Goal: Task Accomplishment & Management: Manage account settings

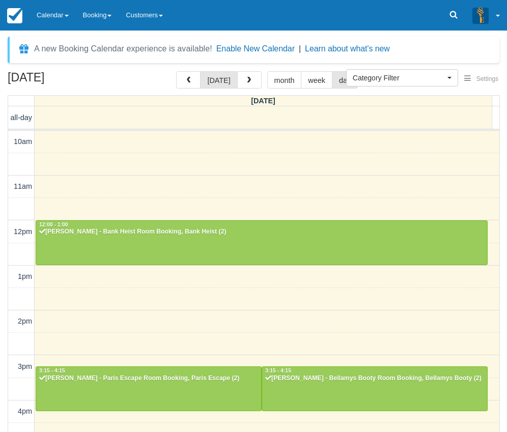
select select
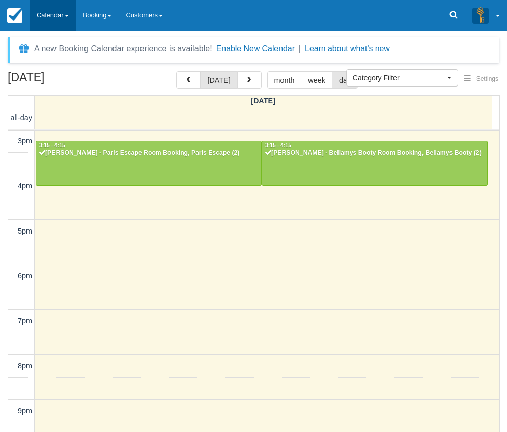
click at [63, 9] on link "Calendar" at bounding box center [52, 15] width 46 height 31
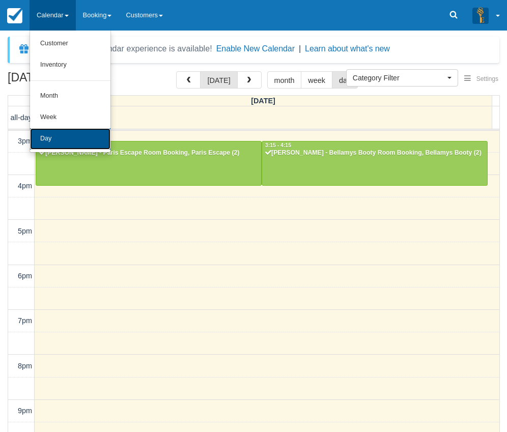
click at [63, 138] on link "Day" at bounding box center [70, 138] width 80 height 21
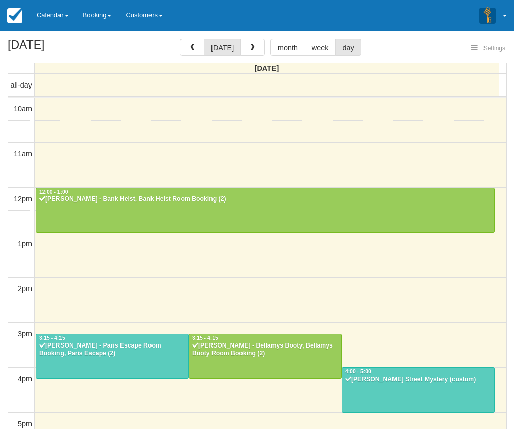
select select
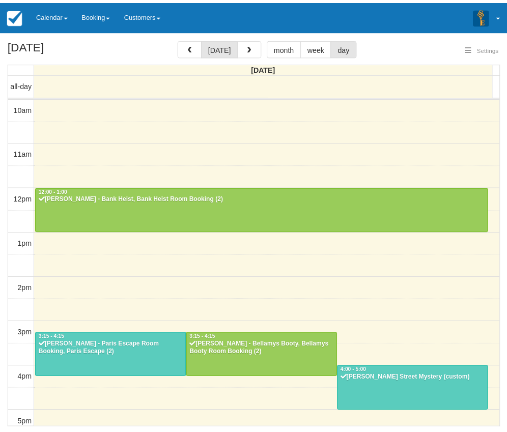
scroll to position [231, 0]
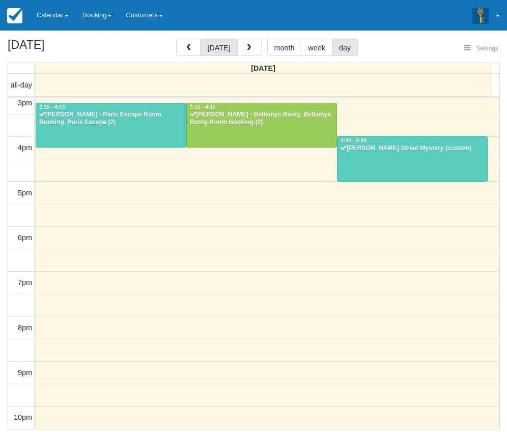
select select
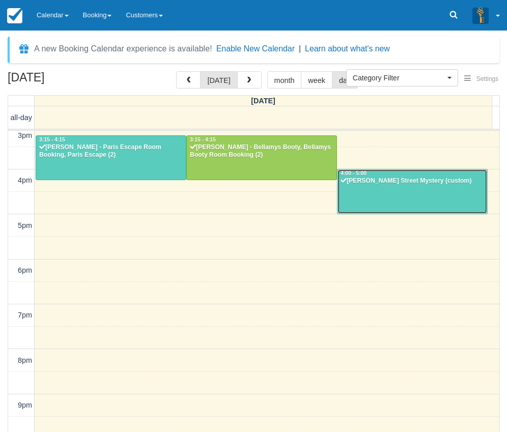
click at [401, 181] on div "Angie Bate - Baker Street Mystery (custom)" at bounding box center [412, 181] width 144 height 8
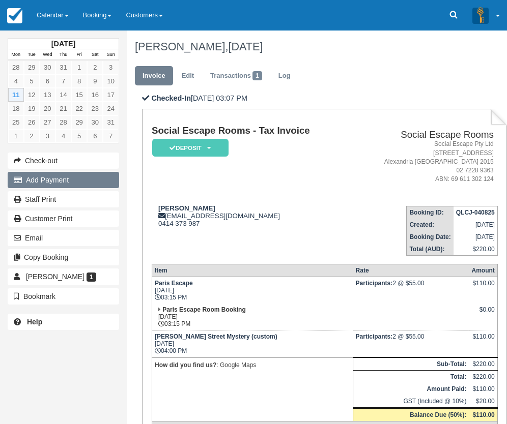
click at [52, 176] on button "Add Payment" at bounding box center [63, 180] width 111 height 16
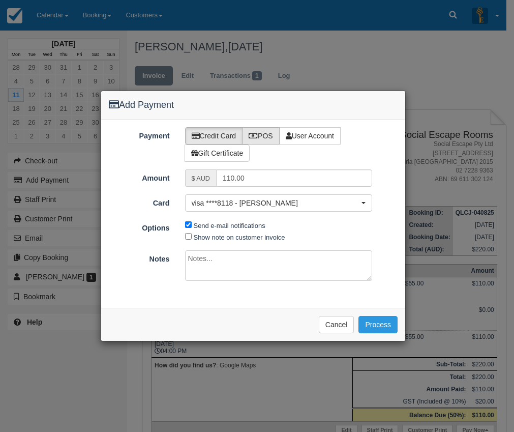
click at [264, 137] on label "POS" at bounding box center [261, 135] width 38 height 17
radio input "true"
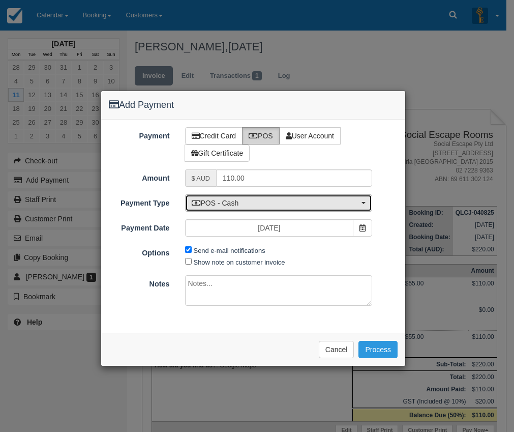
click at [242, 202] on span "POS - Cash" at bounding box center [276, 203] width 168 height 10
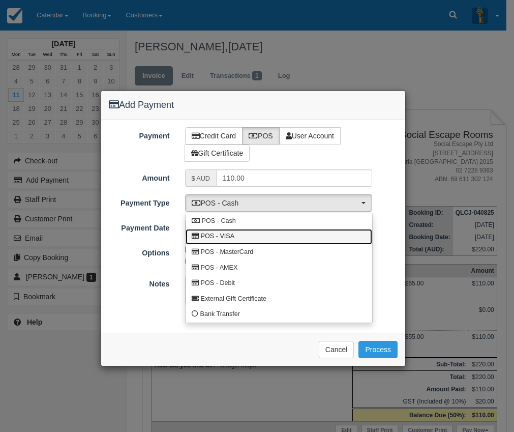
click at [232, 235] on span "POS - VISA" at bounding box center [218, 236] width 34 height 9
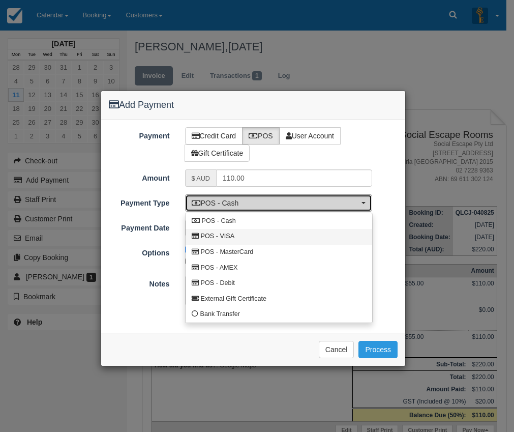
select select "VISA"
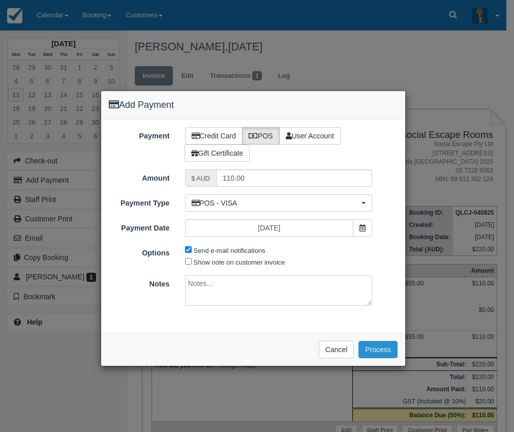
click at [383, 351] on button "Process" at bounding box center [378, 349] width 39 height 17
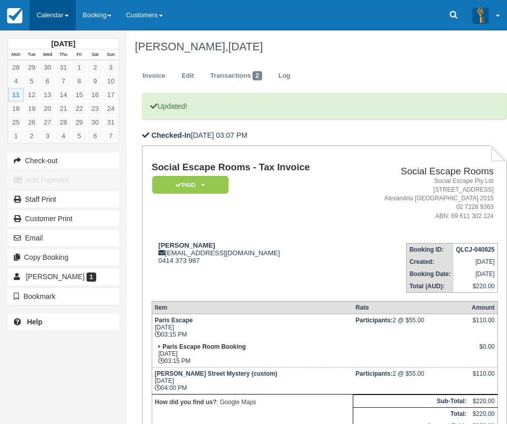
click at [53, 11] on link "Calendar" at bounding box center [52, 15] width 46 height 31
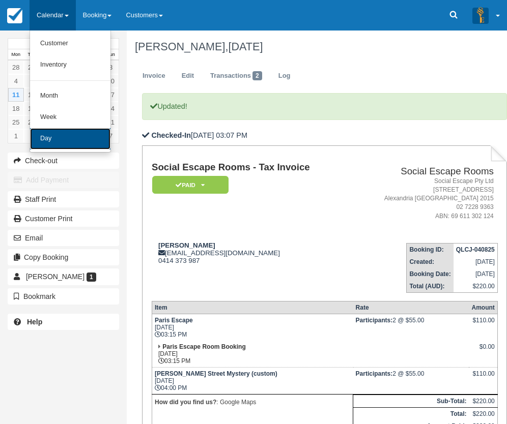
click at [50, 134] on link "Day" at bounding box center [70, 138] width 80 height 21
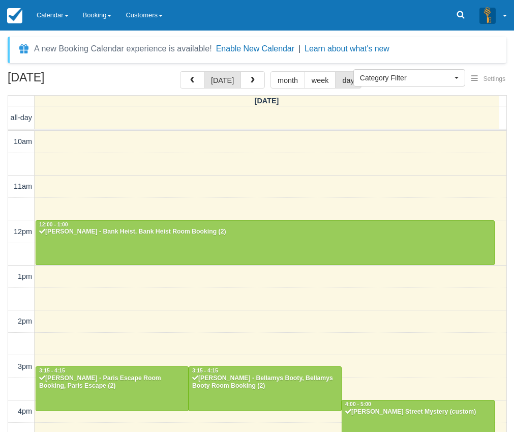
select select
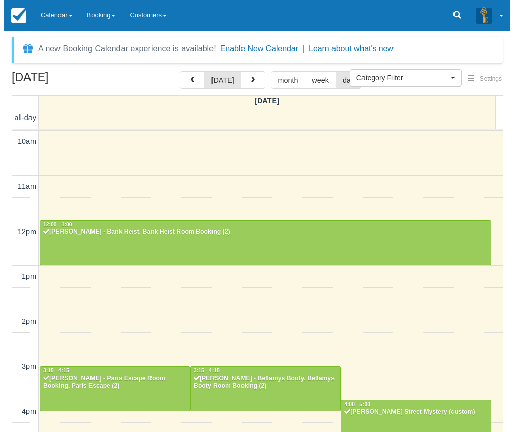
scroll to position [231, 0]
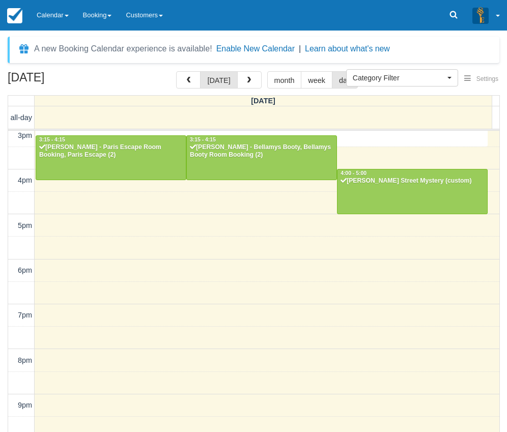
click at [445, 140] on div "10am 11am 12pm 1pm 2pm 3pm 4pm 5pm 6pm 7pm 8pm 9pm 10pm 3:00 - 3:30 12:00 - 1:0…" at bounding box center [253, 181] width 491 height 562
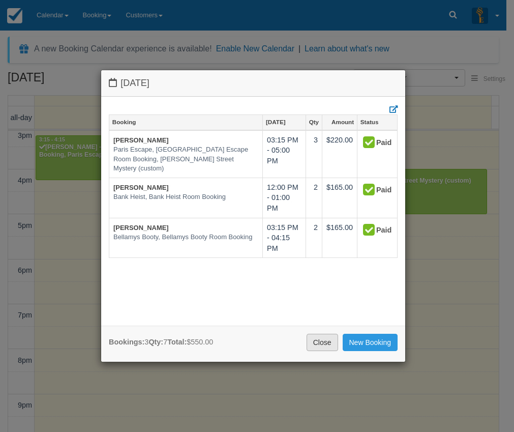
click at [317, 341] on link "Close" at bounding box center [323, 342] width 32 height 17
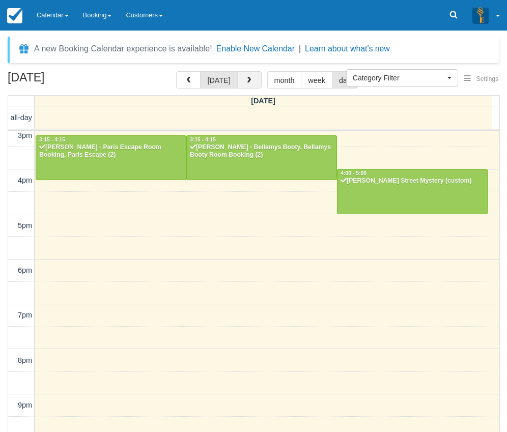
click at [250, 79] on button "button" at bounding box center [249, 79] width 24 height 17
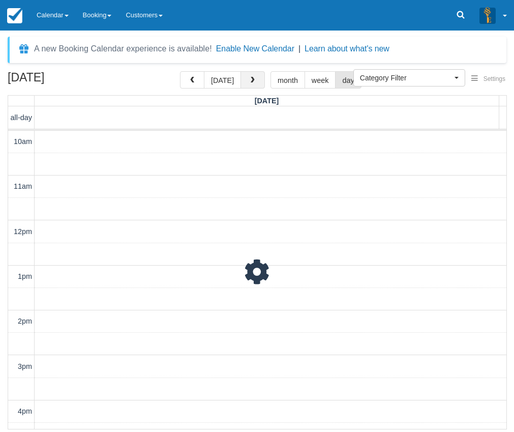
scroll to position [263, 0]
click at [250, 79] on span "button" at bounding box center [252, 80] width 7 height 7
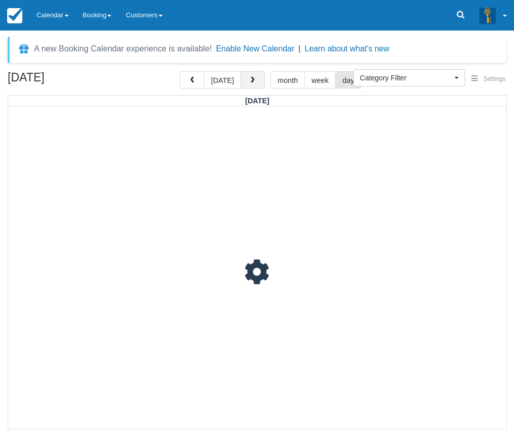
click at [250, 79] on span "button" at bounding box center [252, 80] width 7 height 7
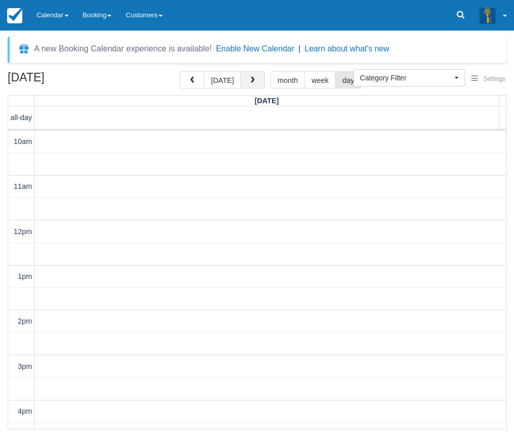
scroll to position [263, 0]
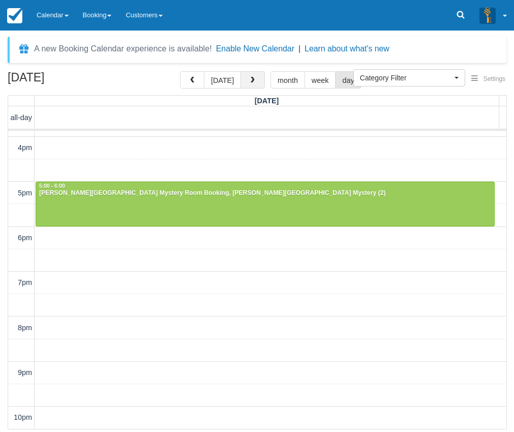
click at [250, 79] on span "button" at bounding box center [252, 80] width 7 height 7
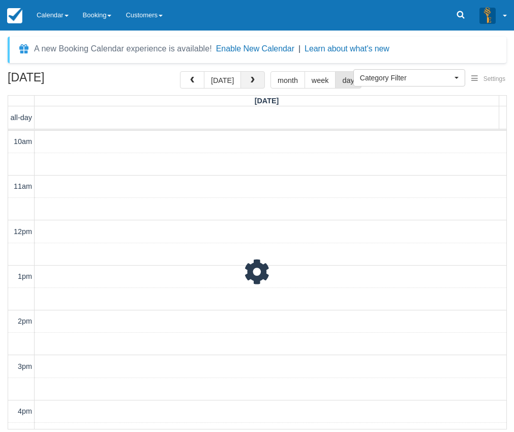
scroll to position [263, 0]
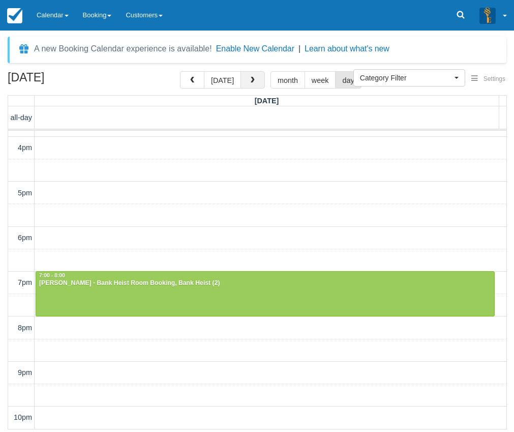
click at [250, 79] on span "button" at bounding box center [252, 80] width 7 height 7
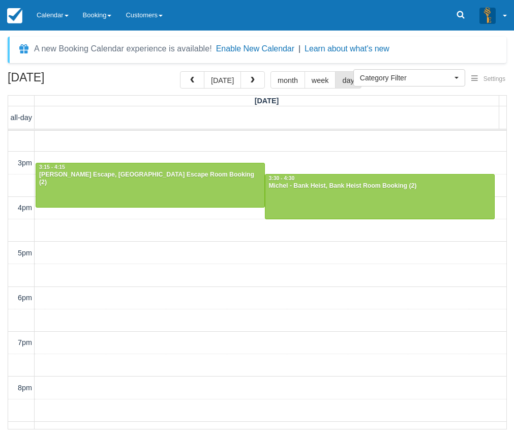
scroll to position [153, 0]
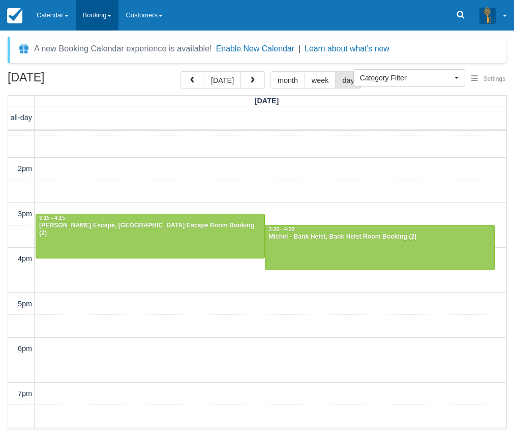
click at [111, 9] on link "Booking" at bounding box center [97, 15] width 43 height 31
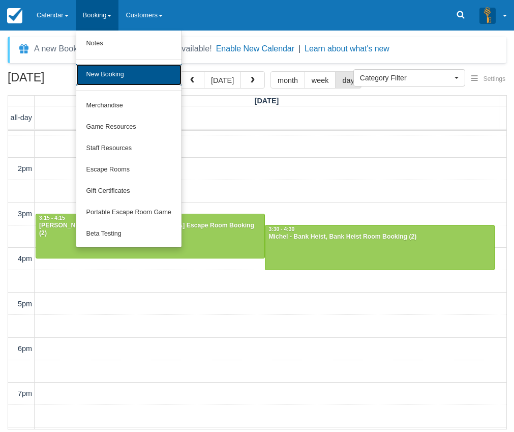
click at [112, 79] on link "New Booking" at bounding box center [128, 74] width 105 height 21
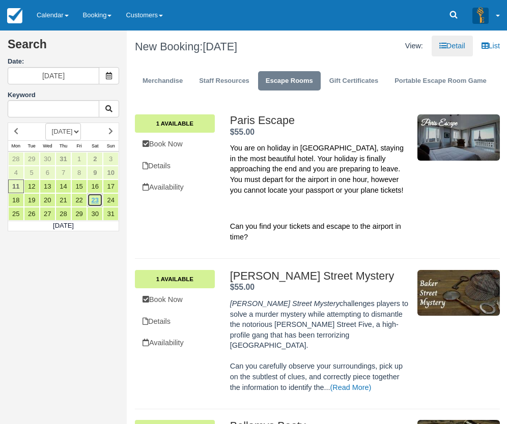
click at [98, 196] on link "23" at bounding box center [95, 200] width 16 height 14
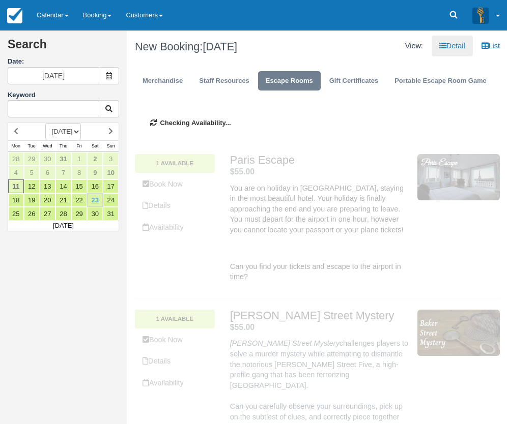
type input "23/08/2025"
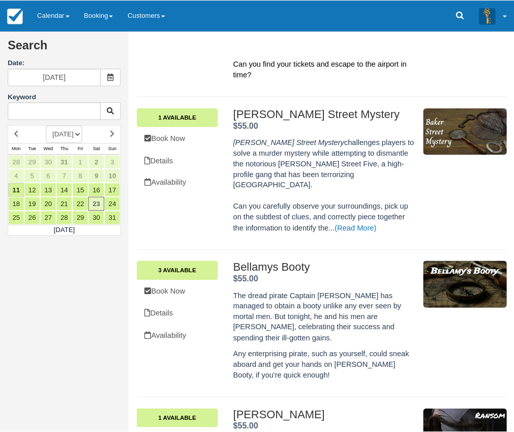
scroll to position [203, 0]
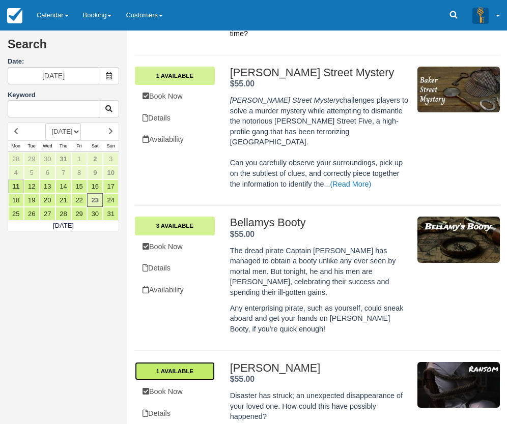
click at [198, 362] on link "1 Available" at bounding box center [175, 371] width 80 height 18
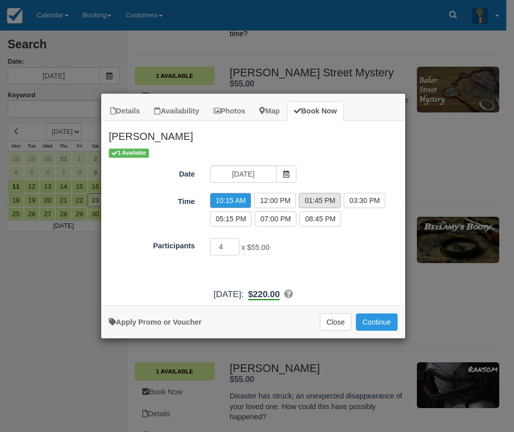
click at [318, 197] on label "01:45 PM" at bounding box center [320, 200] width 42 height 15
radio input "true"
click at [234, 244] on input "5" at bounding box center [224, 246] width 29 height 17
click at [234, 244] on input "6" at bounding box center [224, 246] width 29 height 17
type input "7"
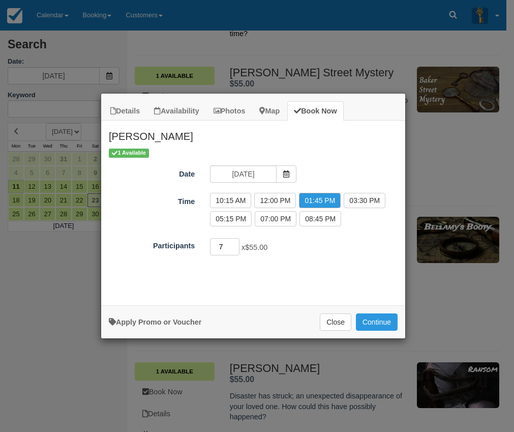
click at [234, 244] on input "7" at bounding box center [224, 246] width 29 height 17
click at [384, 320] on button "Continue" at bounding box center [377, 321] width 42 height 17
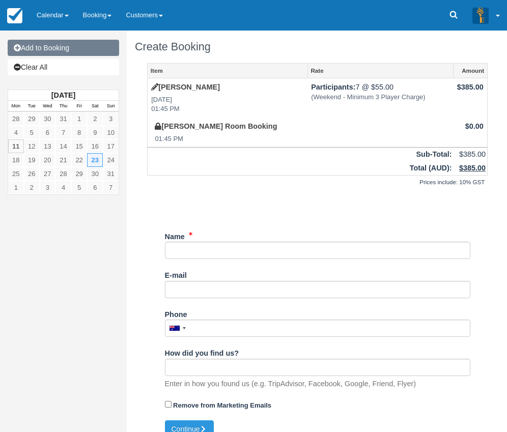
click at [53, 42] on link "Add to Booking" at bounding box center [63, 48] width 111 height 16
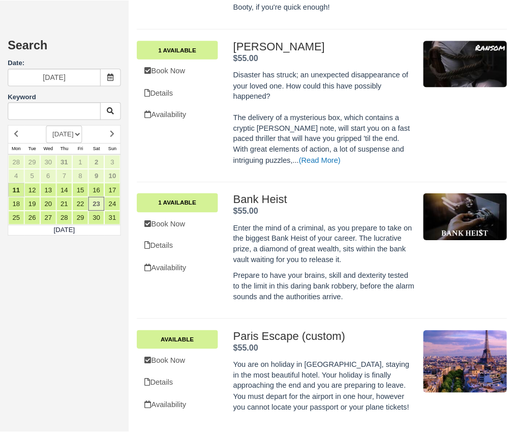
scroll to position [559, 0]
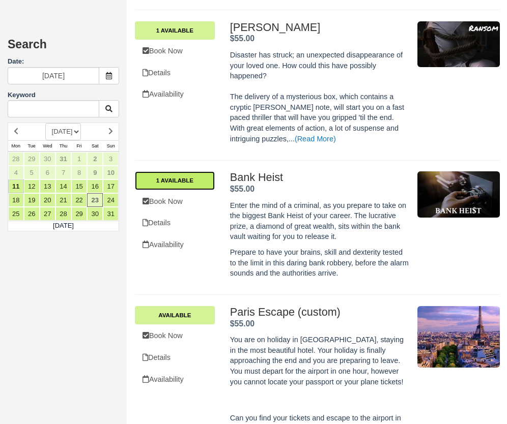
click at [185, 171] on link "1 Available" at bounding box center [175, 180] width 80 height 18
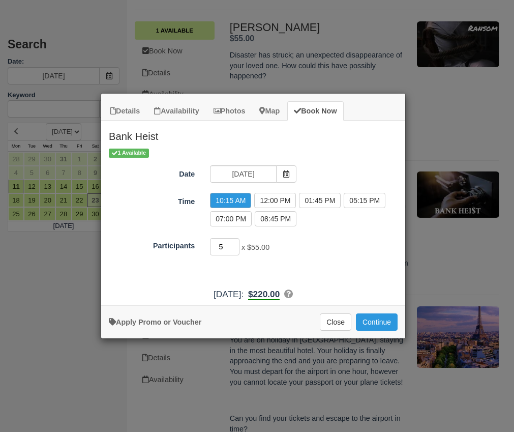
click at [235, 244] on input "5" at bounding box center [224, 246] width 29 height 17
click at [235, 244] on input "6" at bounding box center [224, 246] width 29 height 17
type input "7"
click at [235, 244] on input "7" at bounding box center [224, 246] width 29 height 17
click at [390, 324] on button "Continue" at bounding box center [377, 321] width 42 height 17
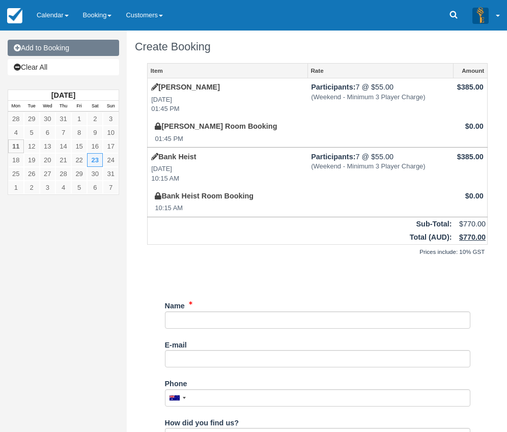
click at [67, 46] on link "Add to Booking" at bounding box center [63, 48] width 111 height 16
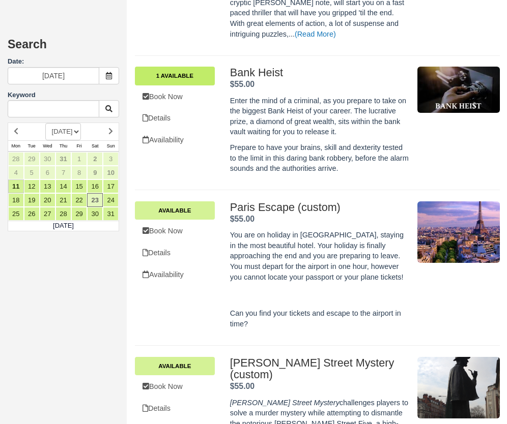
scroll to position [712, 0]
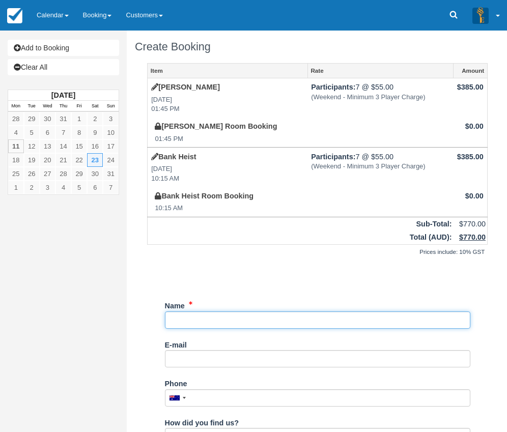
click at [196, 324] on input "Name" at bounding box center [317, 319] width 305 height 17
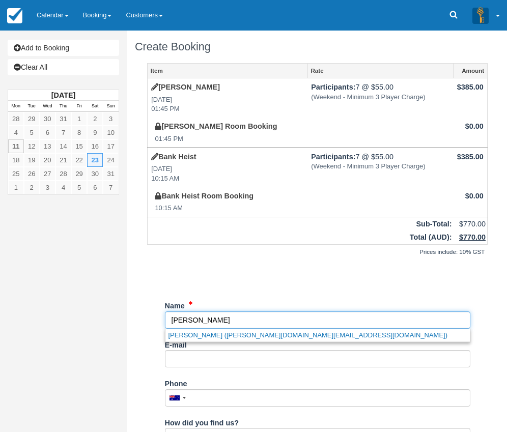
type input "[PERSON_NAME]"
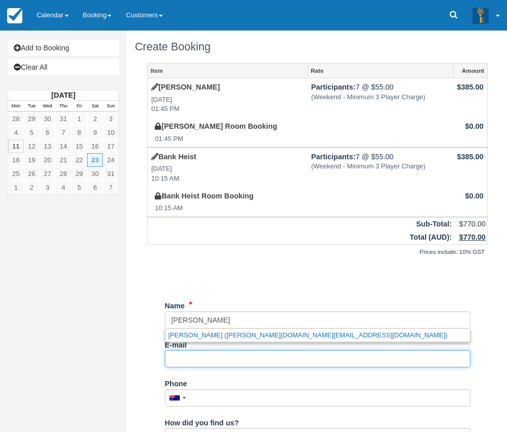
click at [192, 363] on input "E-mail" at bounding box center [317, 358] width 305 height 17
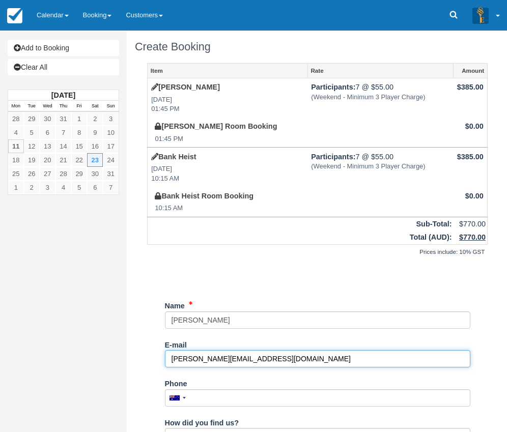
type input "[PERSON_NAME][EMAIL_ADDRESS][DOMAIN_NAME]"
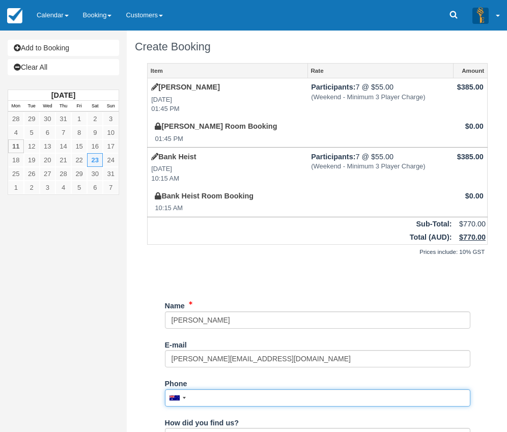
click at [210, 397] on input "Phone" at bounding box center [317, 397] width 305 height 17
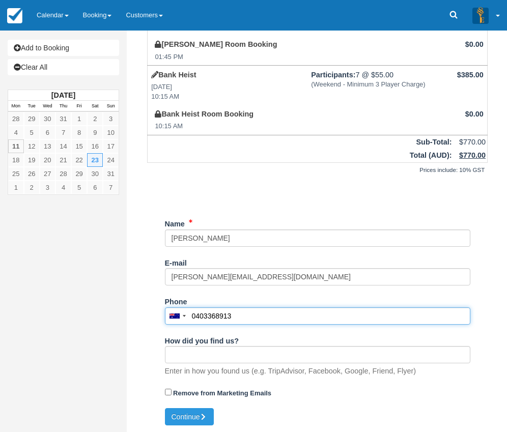
scroll to position [83, 0]
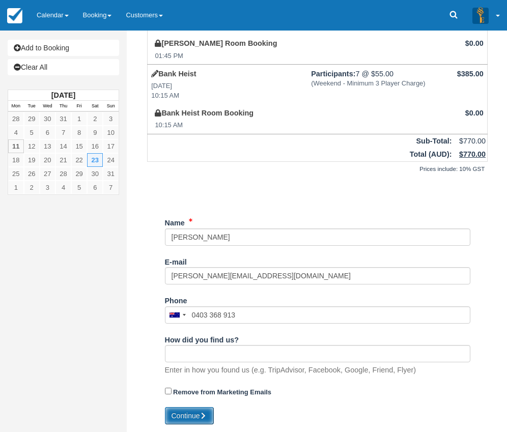
click at [199, 417] on button "Continue" at bounding box center [189, 415] width 49 height 17
type input "[PHONE_NUMBER]"
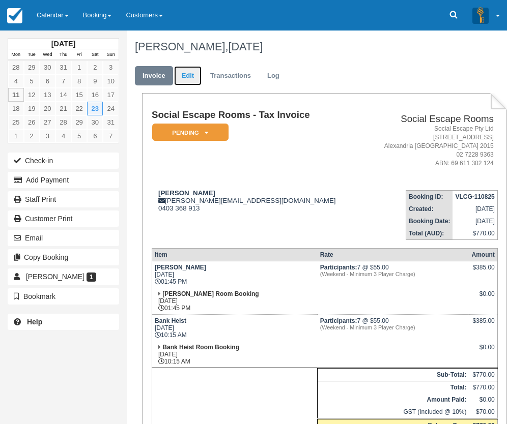
click at [188, 76] on link "Edit" at bounding box center [187, 76] width 27 height 20
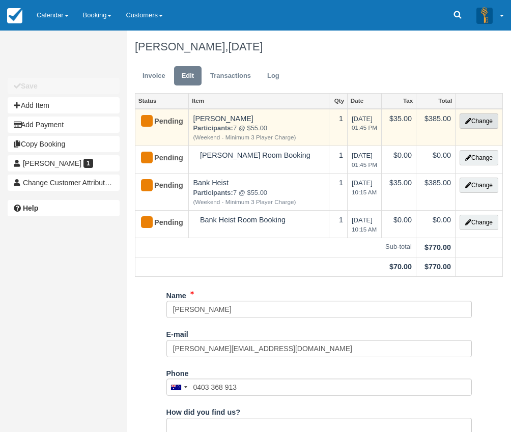
click at [475, 117] on button "Change" at bounding box center [478, 120] width 39 height 15
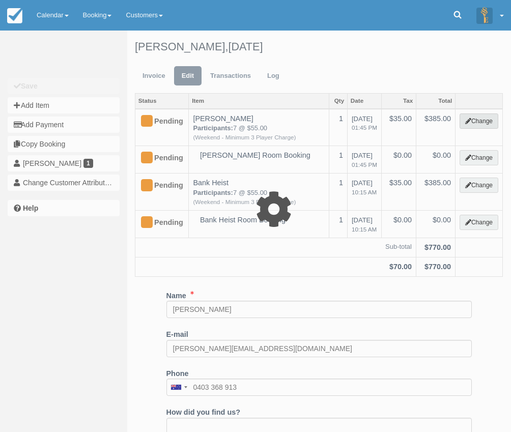
select select "2"
type input "385.00"
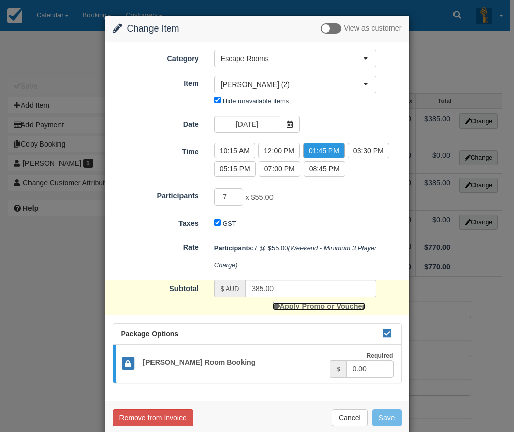
click at [307, 306] on link "Apply Promo or Voucher" at bounding box center [319, 306] width 93 height 8
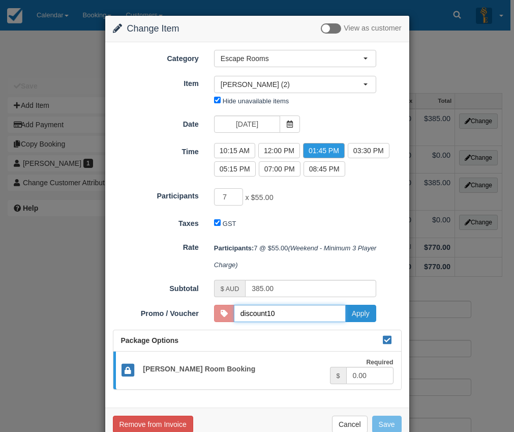
type input "discount10"
click at [356, 313] on button "Apply" at bounding box center [360, 313] width 31 height 17
type input "315.00"
type input "DISCOUNT10"
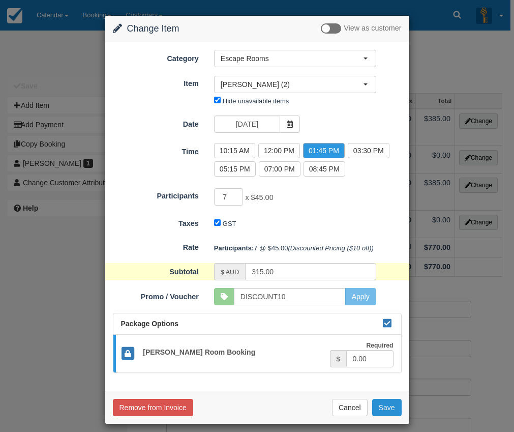
click at [383, 405] on button "Save" at bounding box center [386, 407] width 29 height 17
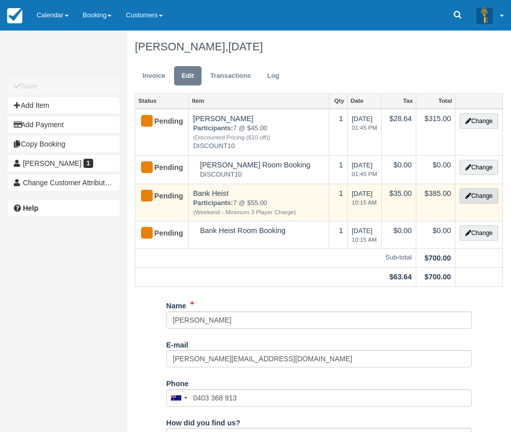
click at [476, 195] on button "Change" at bounding box center [478, 195] width 39 height 15
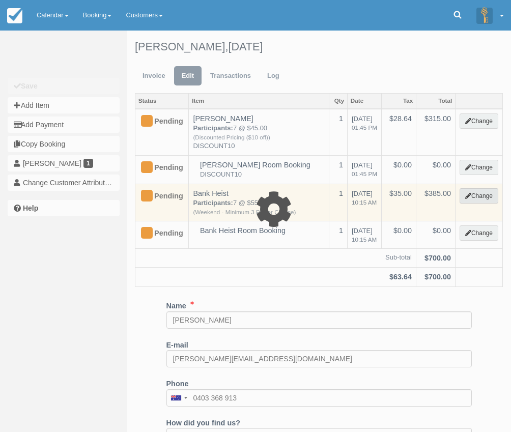
select select "2"
type input "385.00"
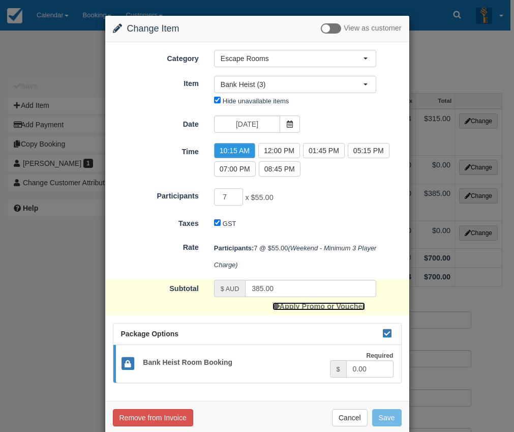
click at [303, 305] on link "Apply Promo or Voucher" at bounding box center [319, 306] width 93 height 8
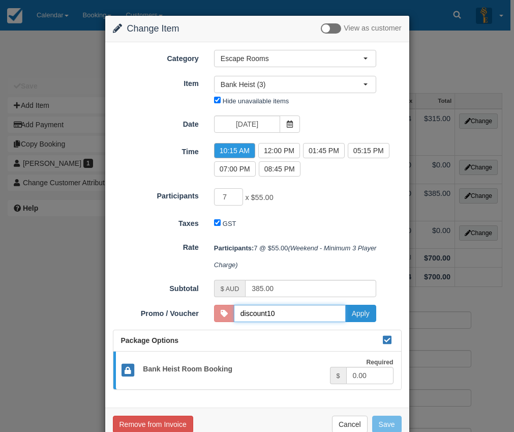
type input "discount10"
click at [365, 311] on button "Apply" at bounding box center [360, 313] width 31 height 17
type input "315.00"
type input "DISCOUNT10"
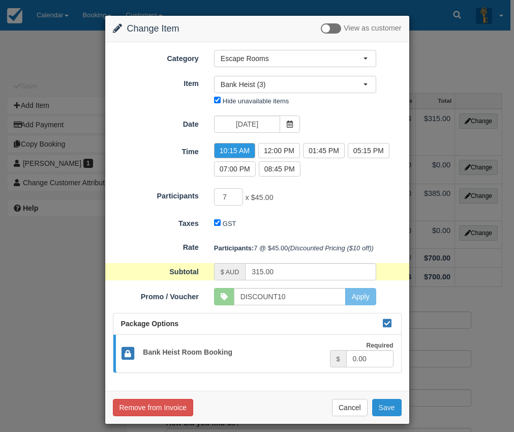
click at [381, 409] on button "Save" at bounding box center [386, 407] width 29 height 17
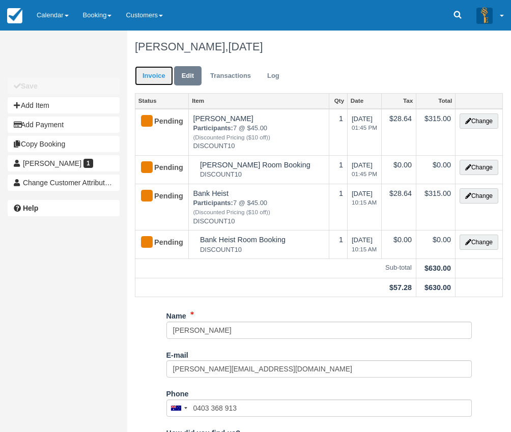
click at [156, 73] on link "Invoice" at bounding box center [154, 76] width 38 height 20
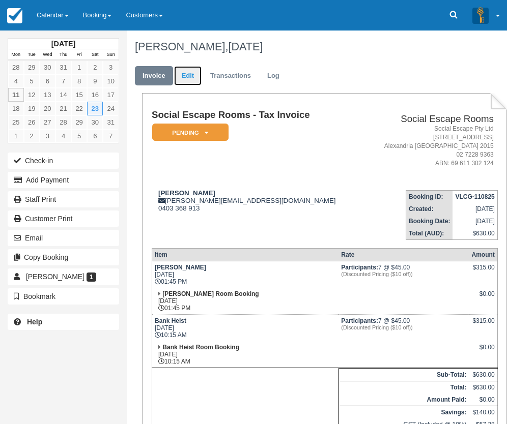
click at [186, 73] on link "Edit" at bounding box center [187, 76] width 27 height 20
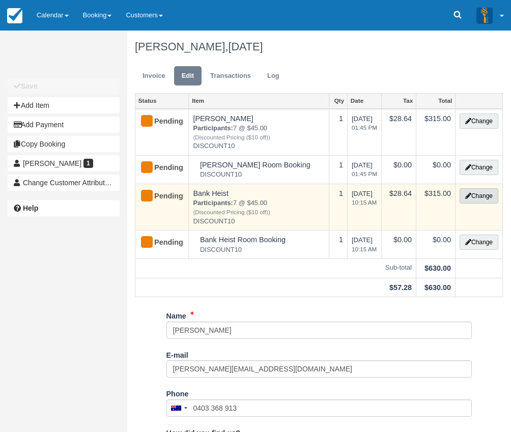
click at [477, 191] on button "Change" at bounding box center [478, 195] width 39 height 15
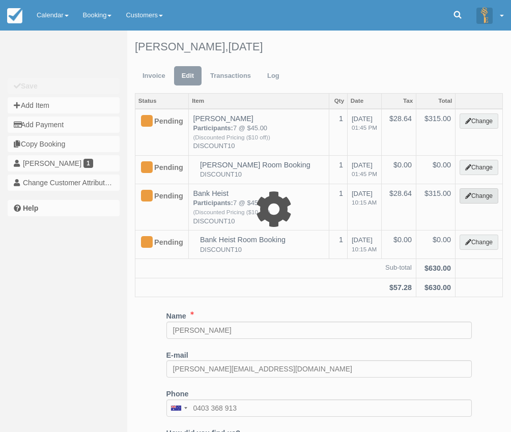
select select "2"
type input "315.00"
type input "DISCOUNT10"
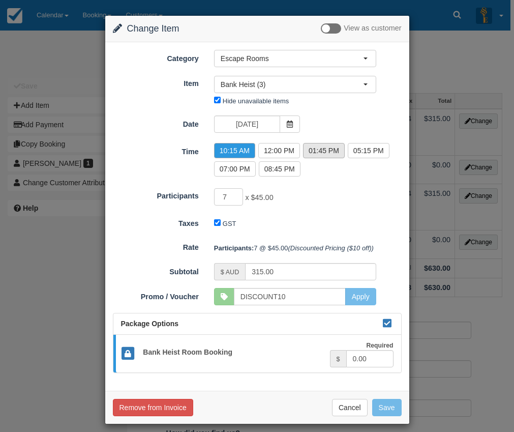
click at [321, 151] on label "01:45 PM" at bounding box center [324, 150] width 42 height 15
radio input "true"
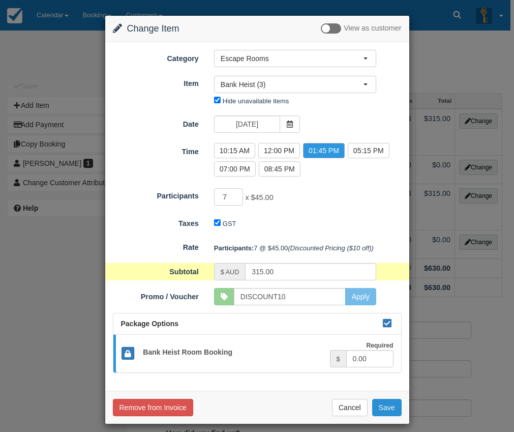
click at [390, 409] on button "Save" at bounding box center [386, 407] width 29 height 17
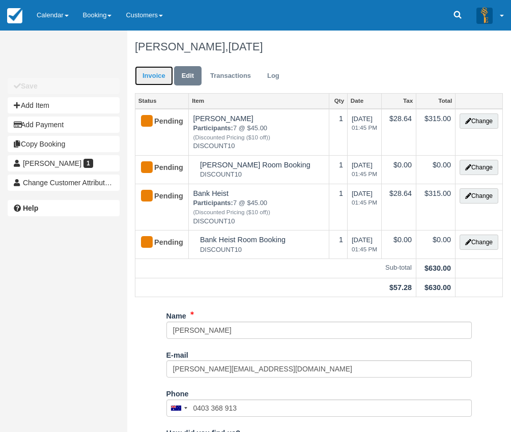
click at [151, 76] on link "Invoice" at bounding box center [154, 76] width 38 height 20
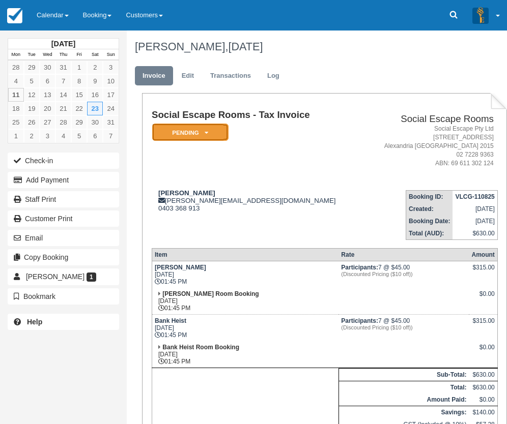
click at [209, 136] on em "Pending" at bounding box center [190, 133] width 76 height 18
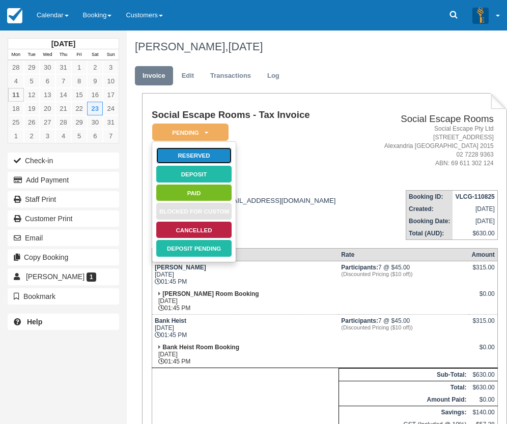
click at [194, 156] on link "Reserved" at bounding box center [194, 156] width 76 height 18
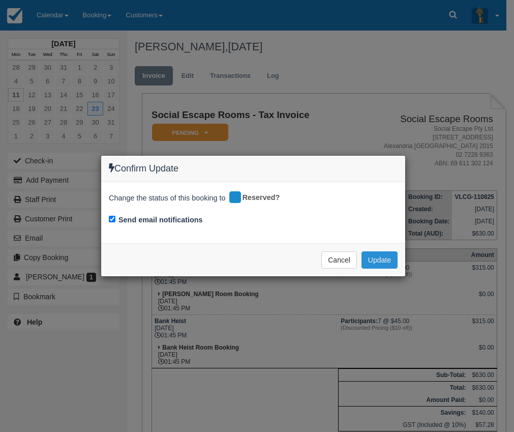
click at [386, 256] on button "Update" at bounding box center [380, 259] width 36 height 17
